Goal: Task Accomplishment & Management: Manage account settings

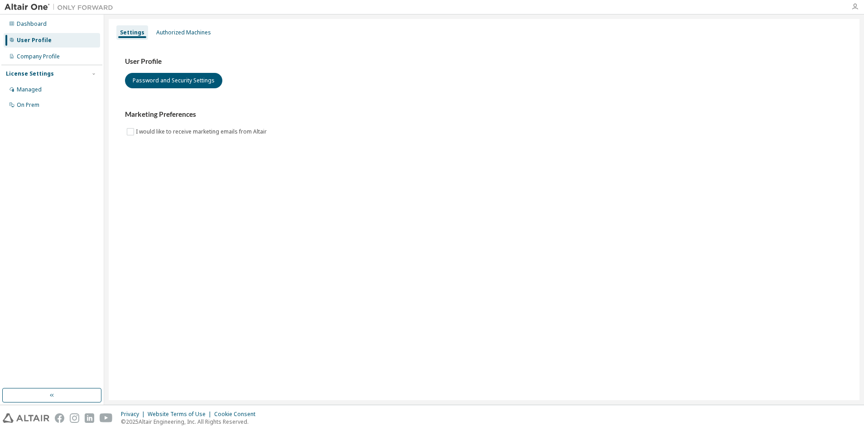
click at [854, 9] on icon "button" at bounding box center [854, 6] width 7 height 7
